Goal: Information Seeking & Learning: Learn about a topic

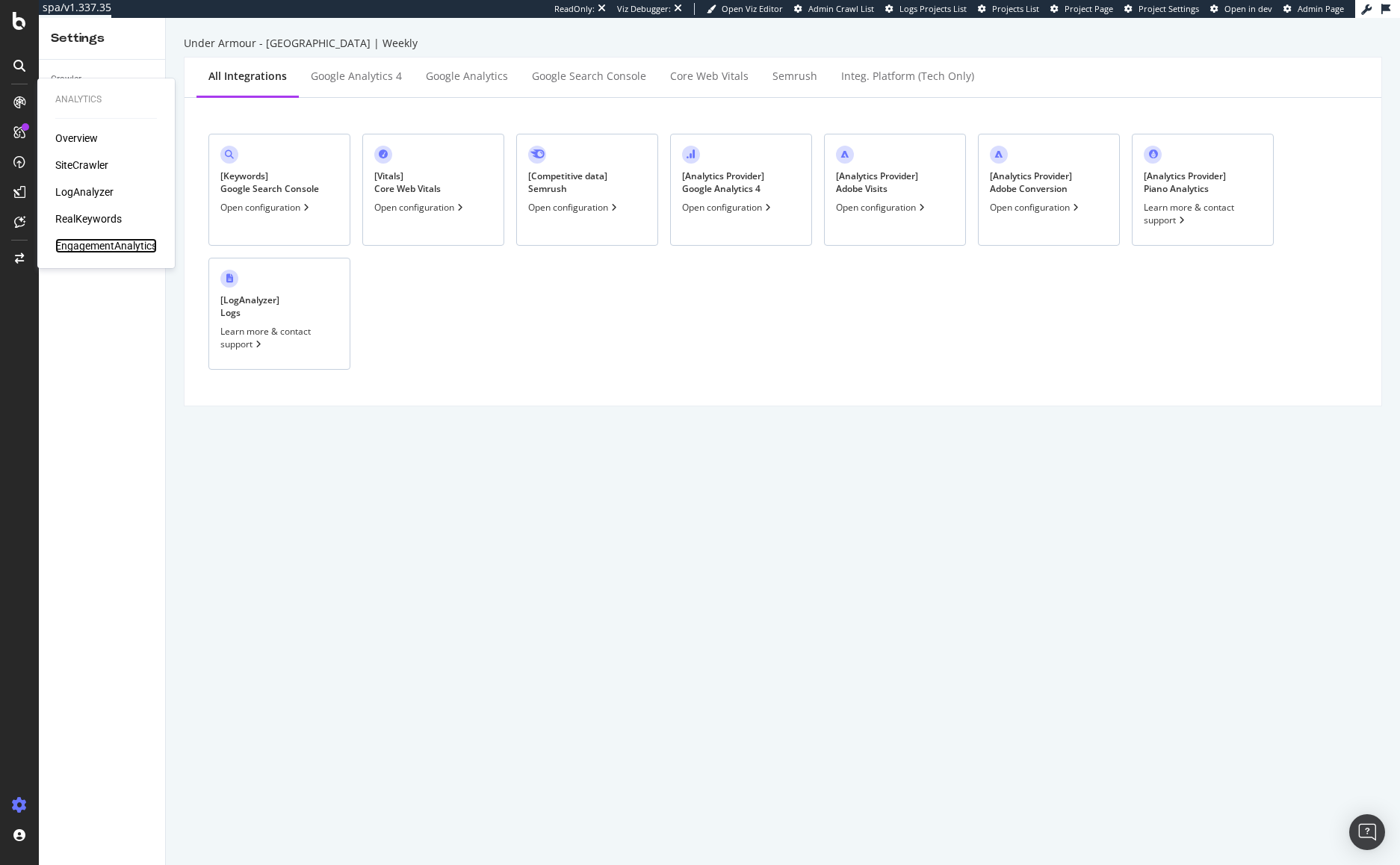
click at [80, 247] on div "EngagementAnalytics" at bounding box center [106, 246] width 101 height 15
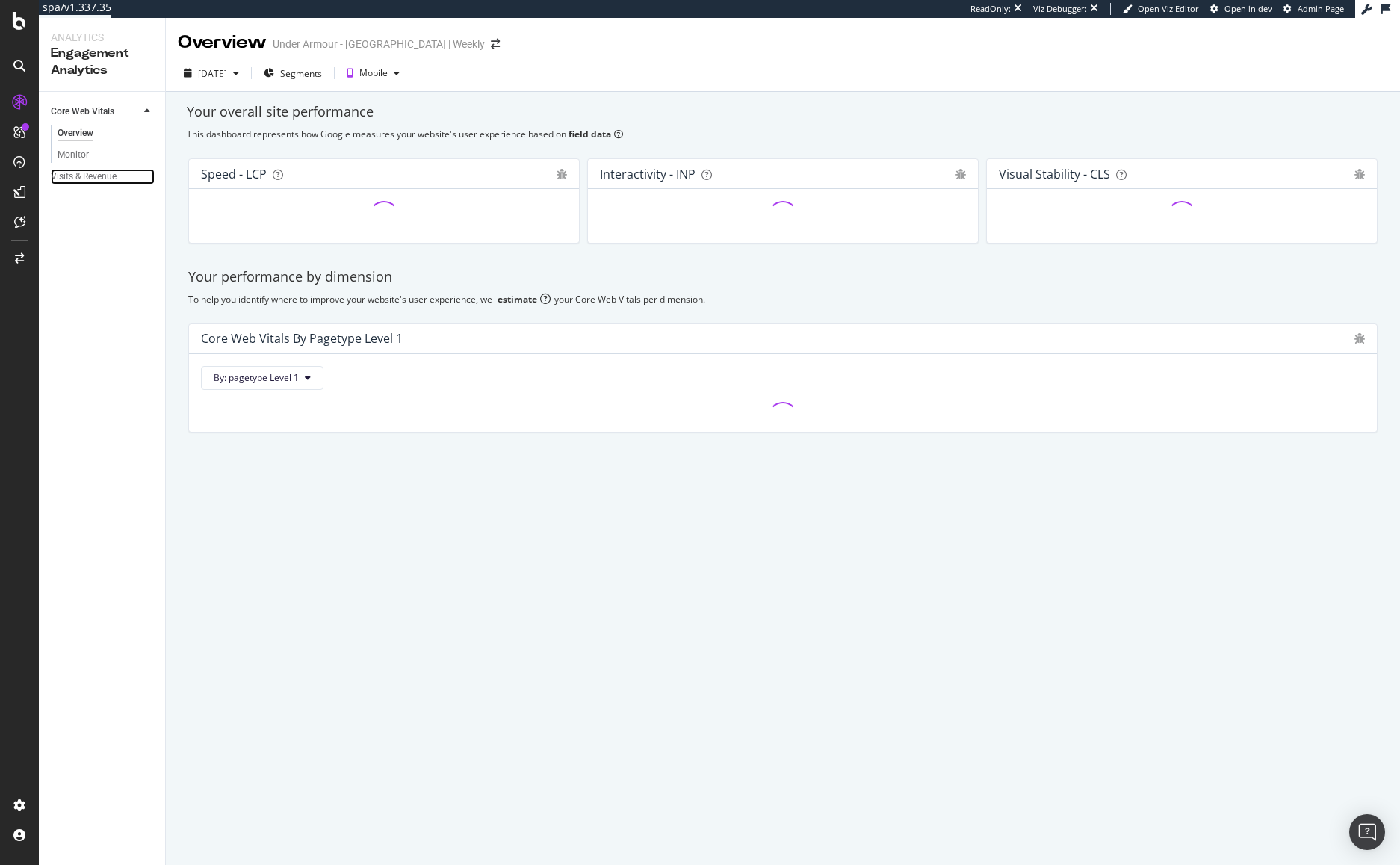
click at [99, 174] on div "Visits & Revenue" at bounding box center [84, 177] width 66 height 16
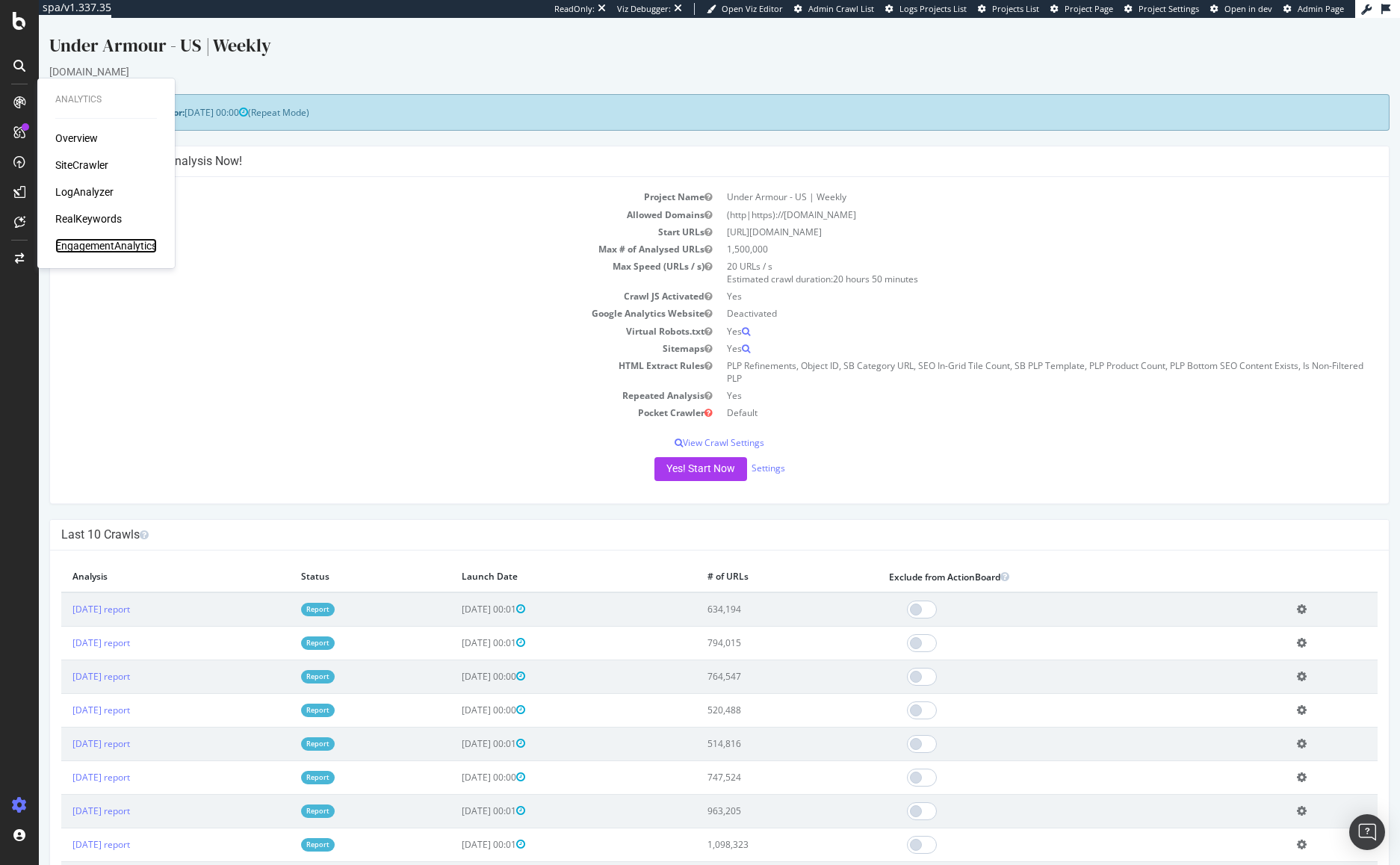
click at [103, 242] on div "EngagementAnalytics" at bounding box center [106, 246] width 101 height 15
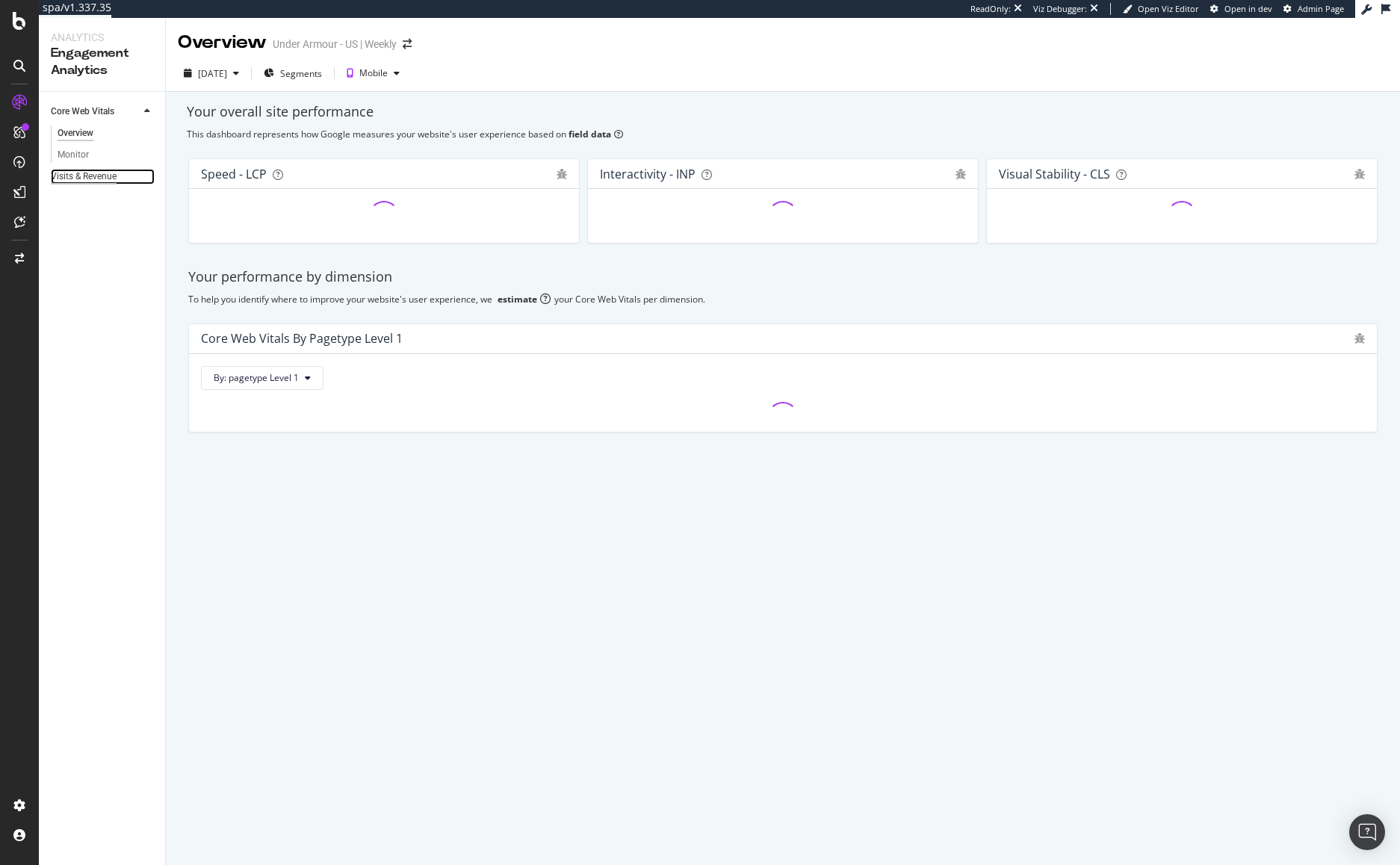
click at [84, 180] on div "Visits & Revenue" at bounding box center [84, 177] width 66 height 16
